Goal: Information Seeking & Learning: Learn about a topic

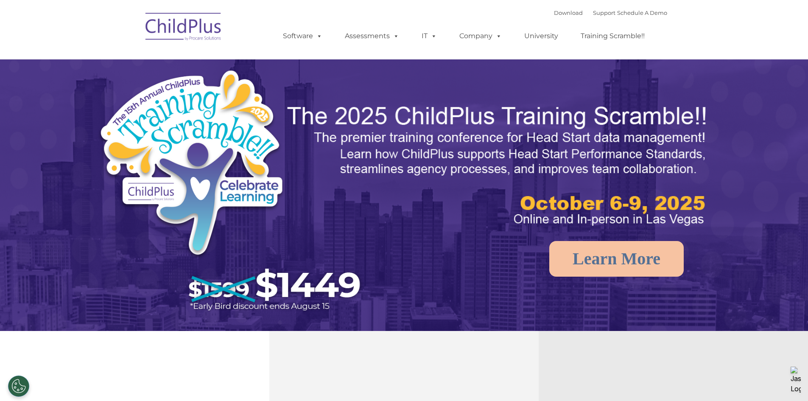
select select "MEDIUM"
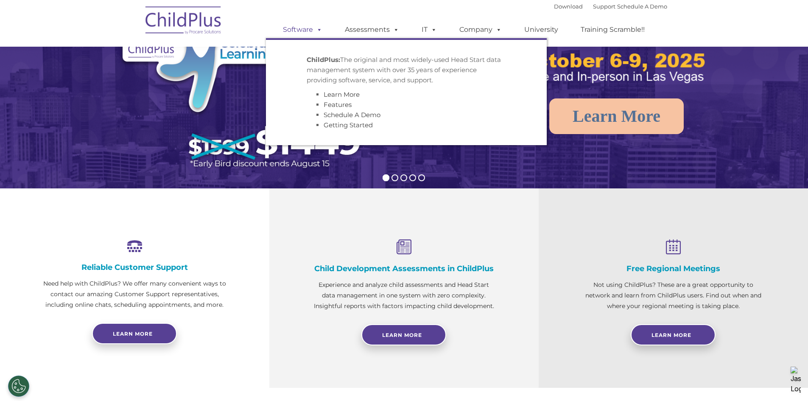
click at [292, 38] on link "Software" at bounding box center [302, 29] width 56 height 17
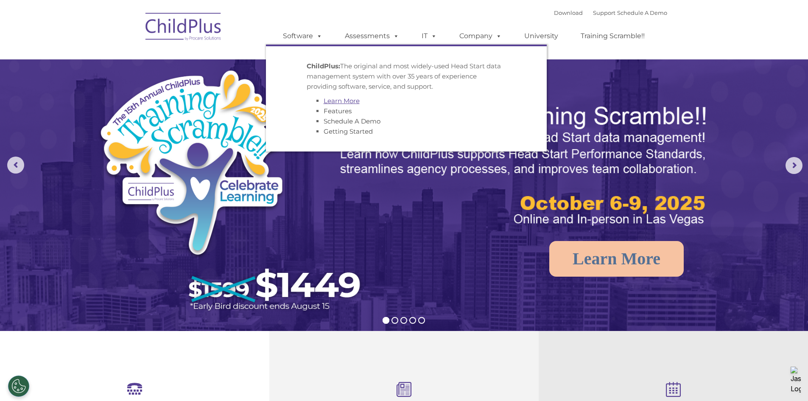
click at [337, 99] on link "Learn More" at bounding box center [342, 101] width 36 height 8
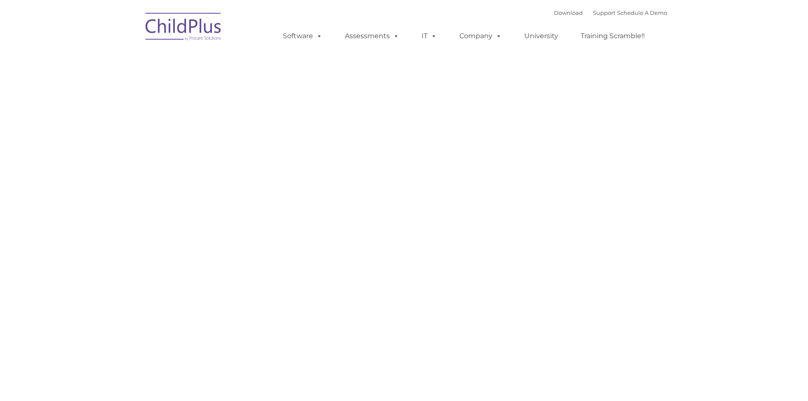
type input ""
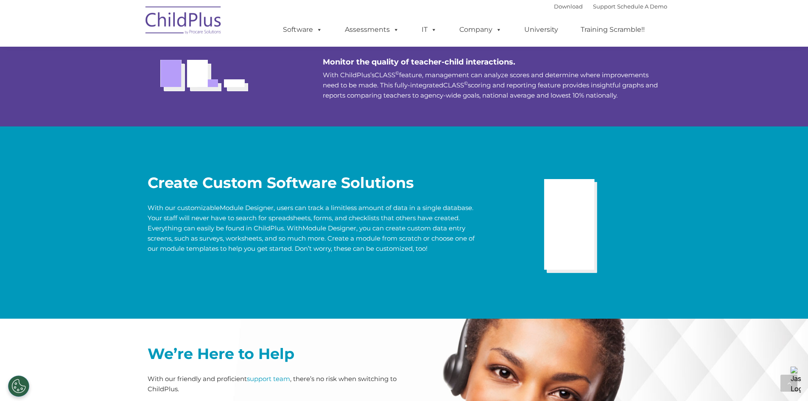
scroll to position [1612, 0]
